Goal: Register for event/course

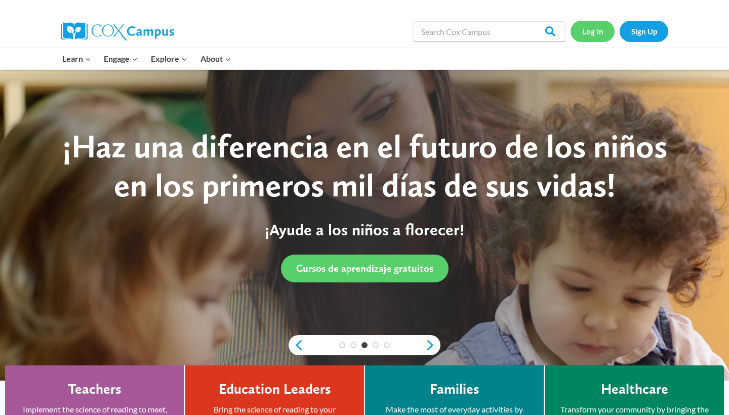
click at [591, 35] on link "Log In" at bounding box center [592, 31] width 44 height 21
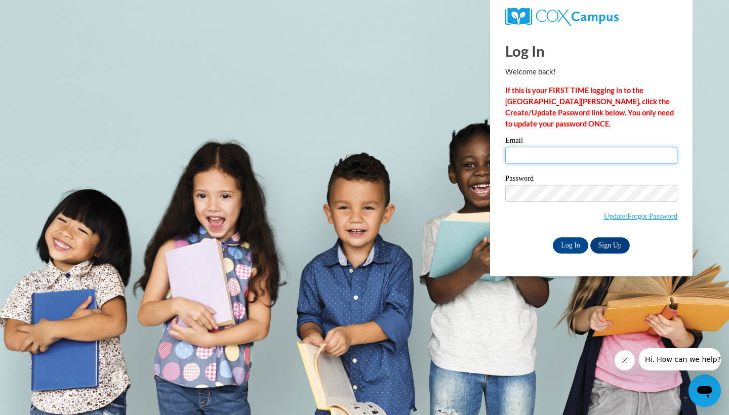
type input "taylor.raine2700@gmail.com"
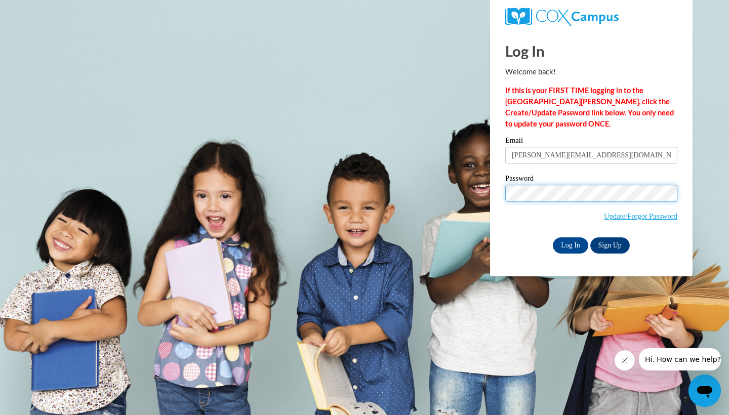
click at [569, 243] on input "Log In" at bounding box center [570, 245] width 35 height 16
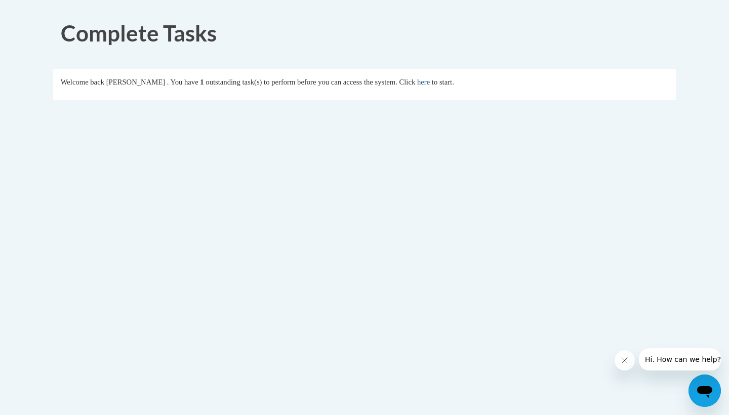
click at [430, 83] on link "here" at bounding box center [423, 82] width 13 height 8
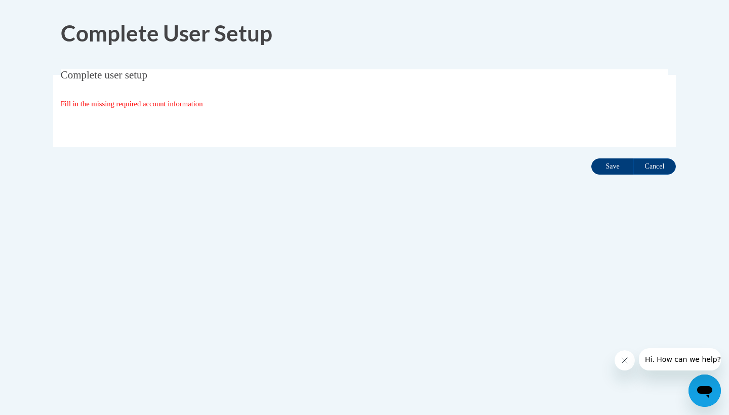
click at [623, 168] on input "Save" at bounding box center [612, 166] width 43 height 16
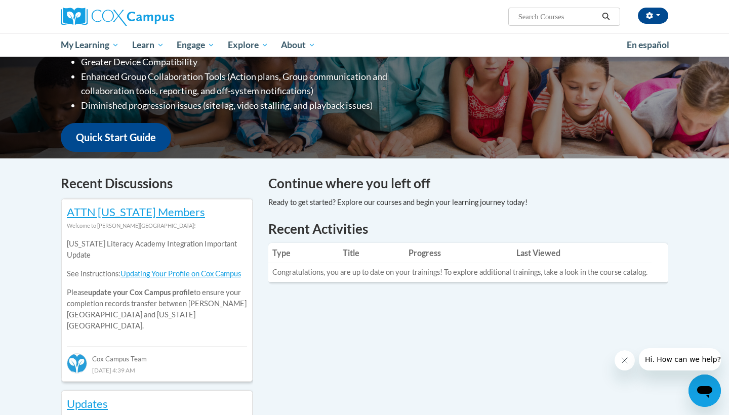
scroll to position [208, 0]
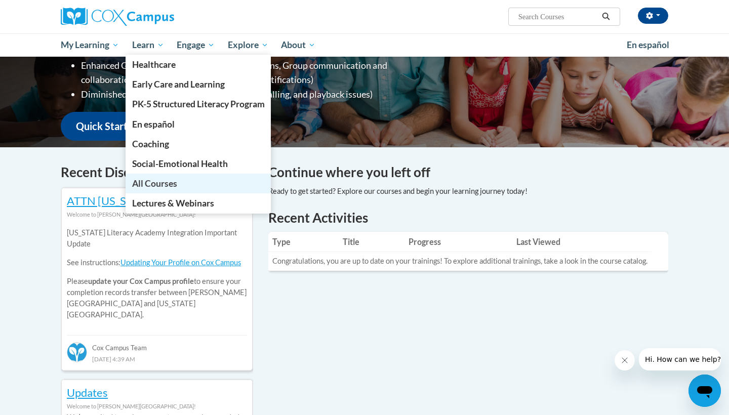
click at [182, 181] on link "All Courses" at bounding box center [199, 184] width 146 height 20
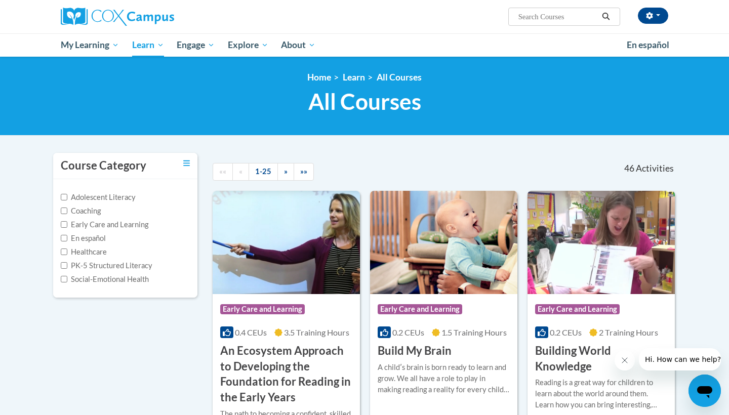
click at [538, 9] on span "Search Search..." at bounding box center [564, 17] width 112 height 18
click at [543, 20] on input "Search..." at bounding box center [557, 17] width 81 height 12
type input "systematic and explicit"
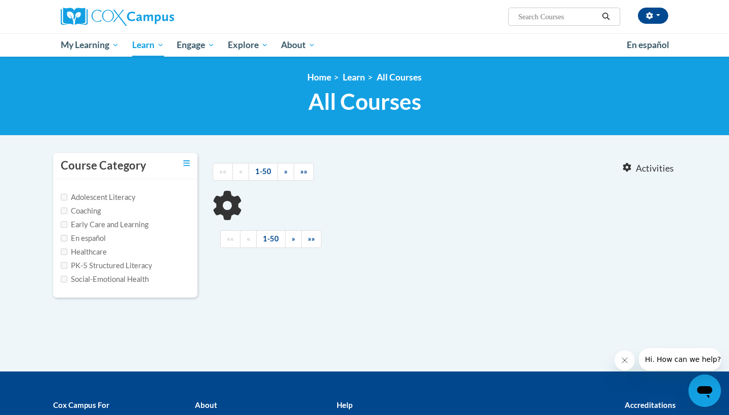
type input "systematic and explicit"
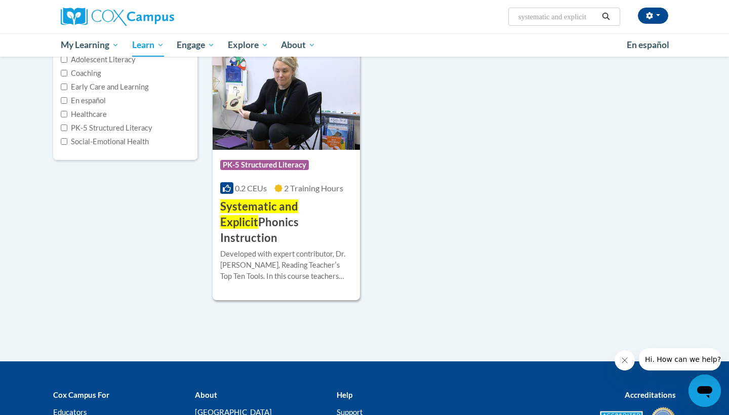
scroll to position [189, 0]
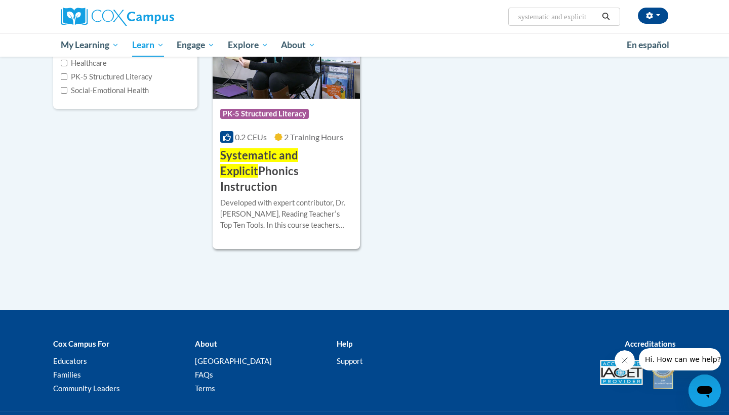
click at [291, 154] on span "Systematic and Explicit" at bounding box center [259, 162] width 78 height 29
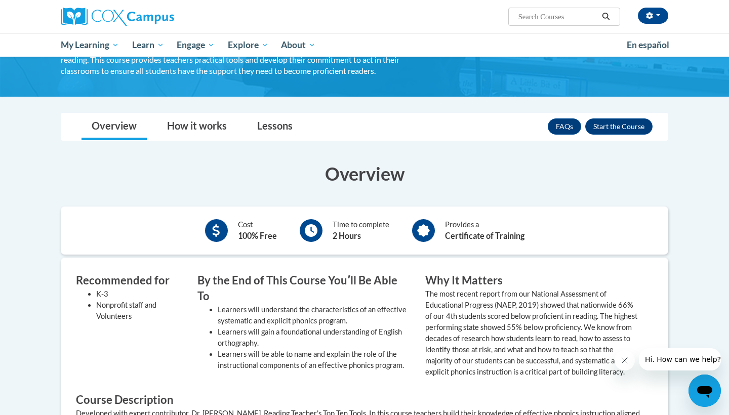
scroll to position [135, 0]
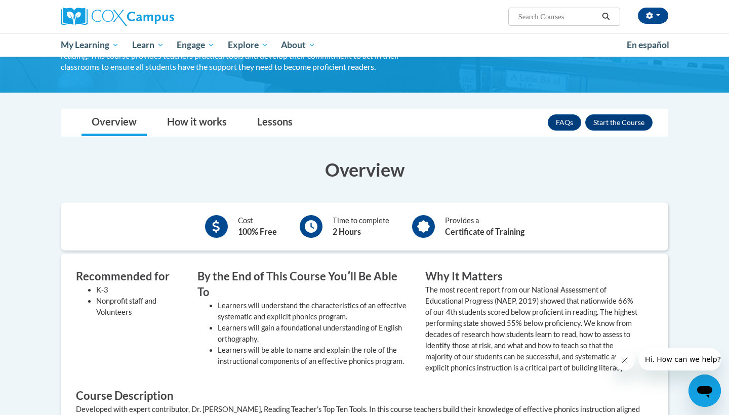
click at [549, 18] on input "Search..." at bounding box center [557, 17] width 81 height 12
type input "oral"
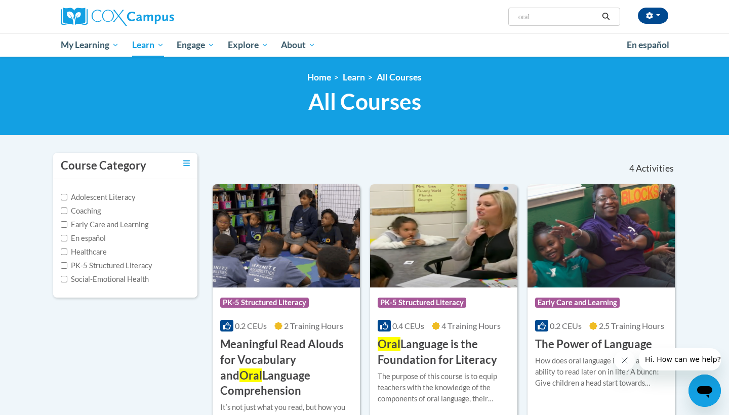
click at [539, 22] on input "oral" at bounding box center [557, 17] width 81 height 12
type input "explicit"
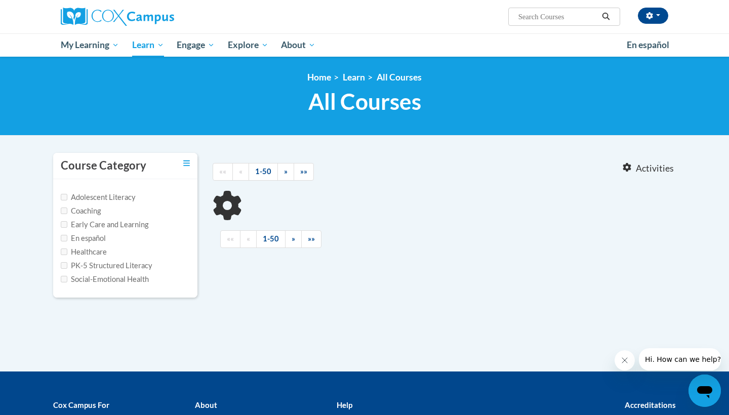
type input "explicit"
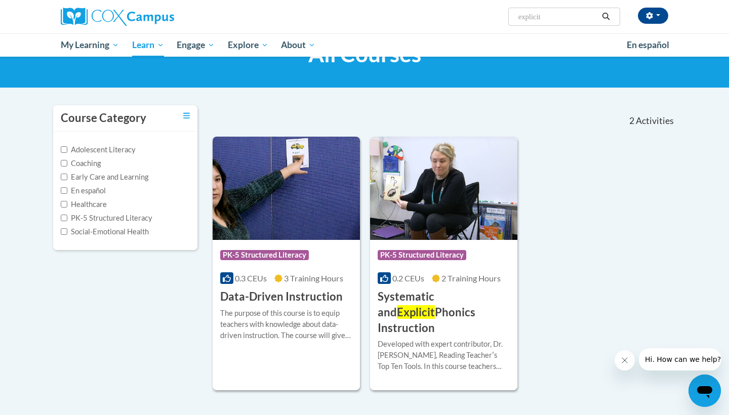
scroll to position [49, 0]
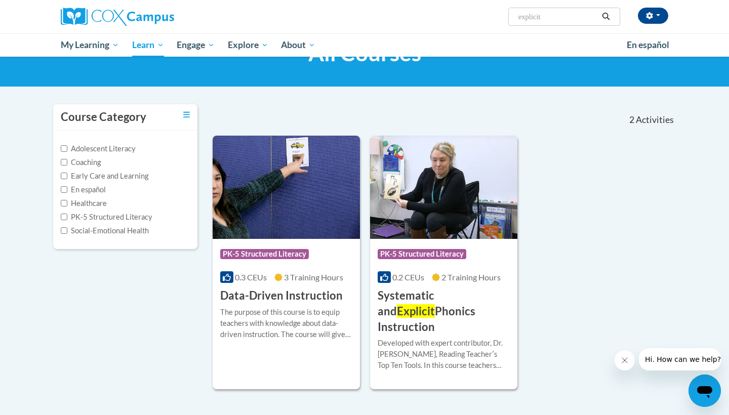
click at [435, 304] on span "Explicit" at bounding box center [416, 311] width 38 height 14
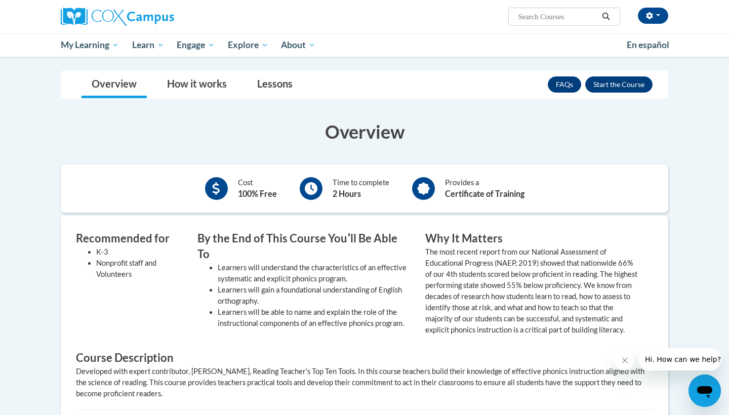
scroll to position [11, 0]
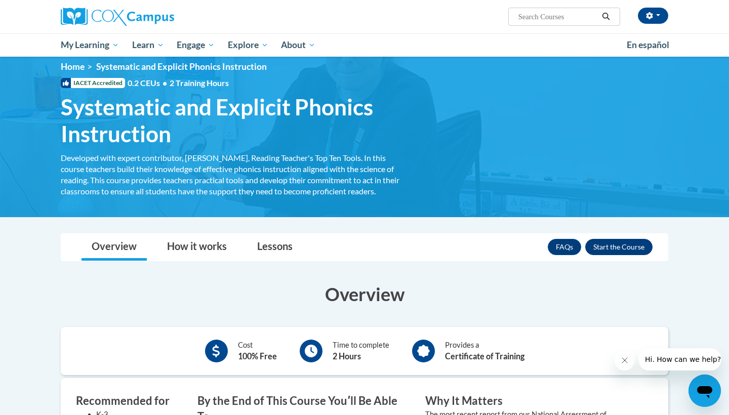
click at [613, 249] on button "Enroll" at bounding box center [618, 247] width 67 height 16
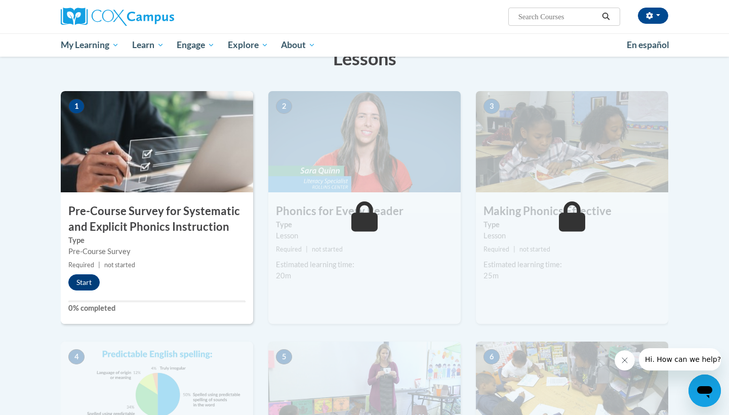
scroll to position [176, 0]
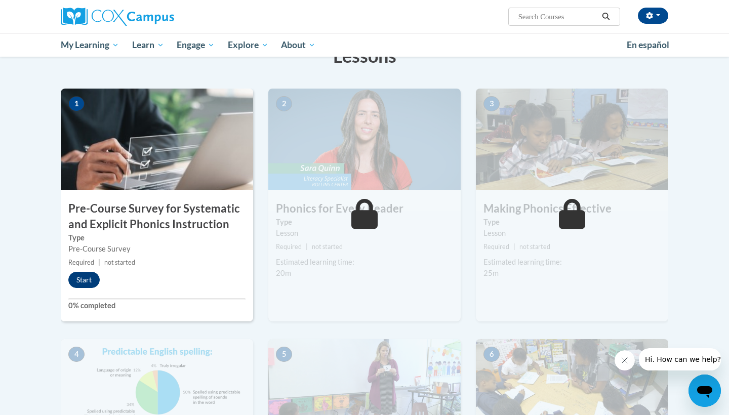
click at [73, 283] on button "Start" at bounding box center [83, 280] width 31 height 16
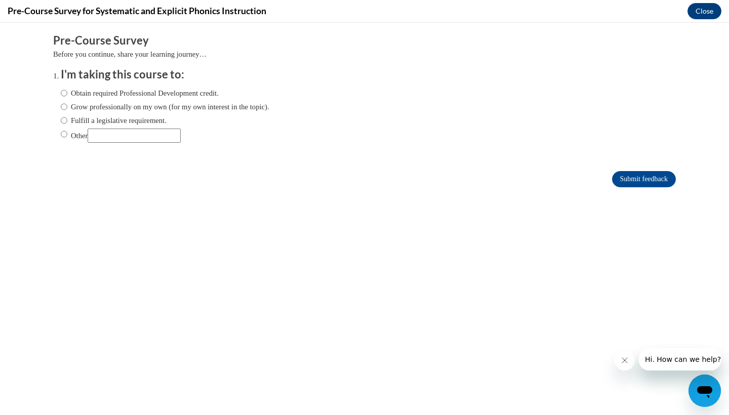
scroll to position [0, 0]
click at [144, 90] on label "Obtain required Professional Development credit." at bounding box center [140, 93] width 158 height 11
click at [67, 90] on input "Obtain required Professional Development credit." at bounding box center [64, 93] width 7 height 11
radio input "true"
click at [652, 178] on input "Submit feedback" at bounding box center [644, 179] width 64 height 16
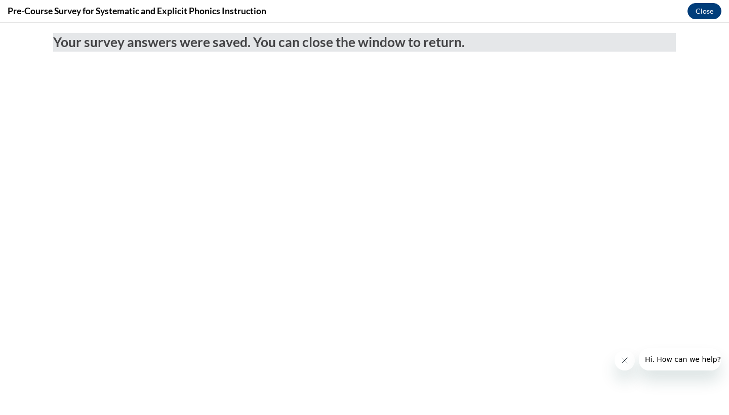
click at [703, 17] on button "Close" at bounding box center [704, 11] width 34 height 16
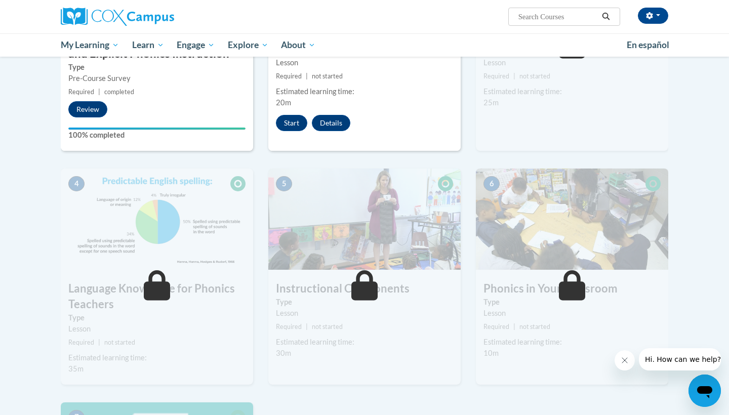
scroll to position [280, 0]
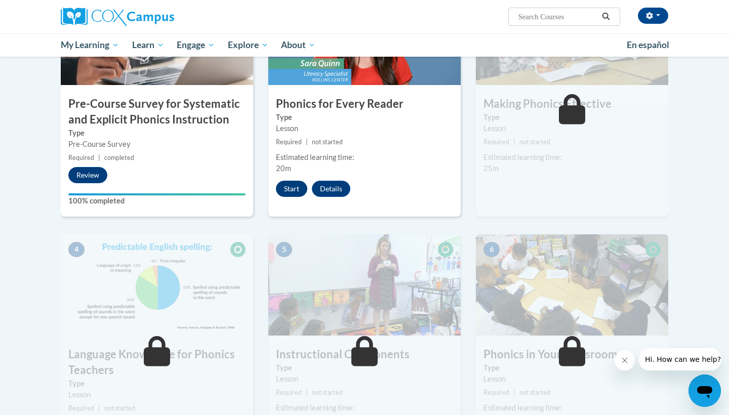
click at [293, 189] on button "Start" at bounding box center [291, 189] width 31 height 16
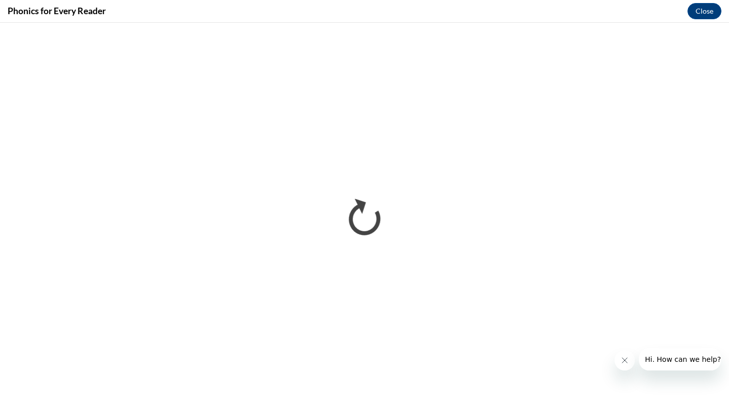
scroll to position [0, 0]
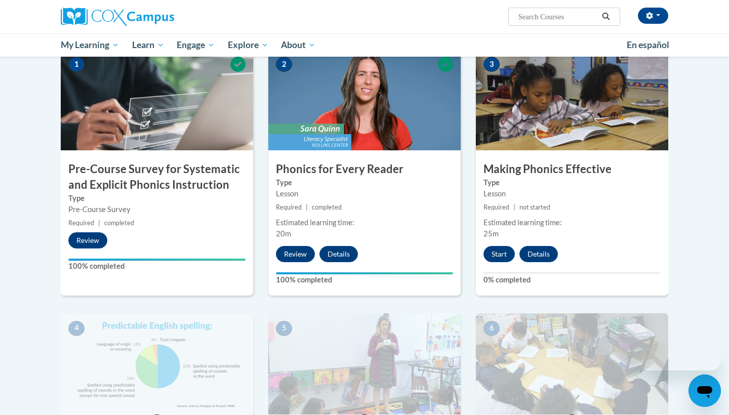
scroll to position [230, 0]
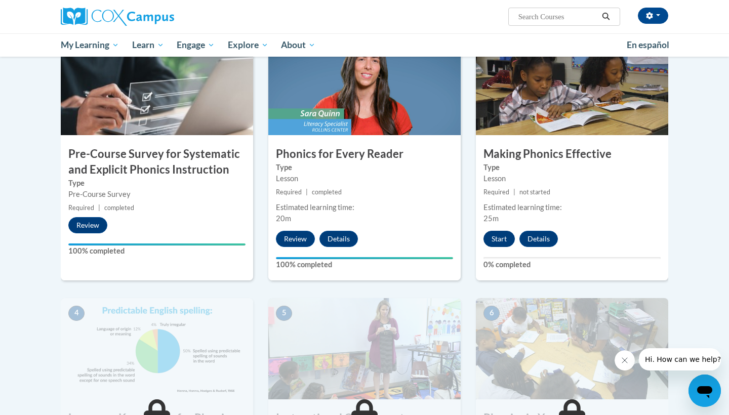
click at [503, 233] on button "Start" at bounding box center [498, 239] width 31 height 16
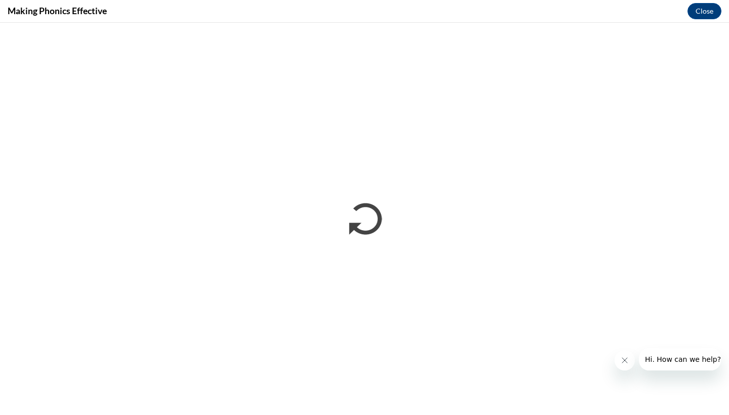
scroll to position [0, 0]
